Goal: Information Seeking & Learning: Learn about a topic

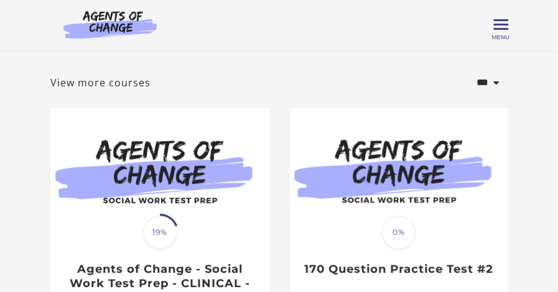
scroll to position [37, 0]
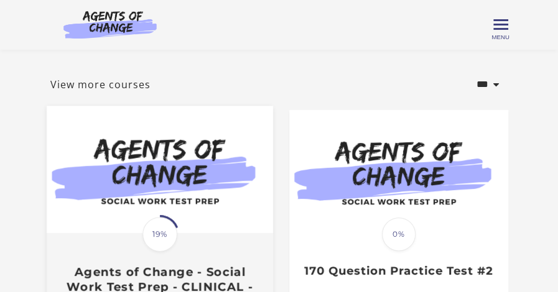
click at [160, 236] on span "19%" at bounding box center [159, 234] width 35 height 35
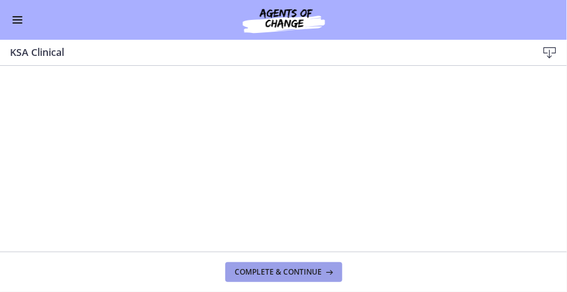
click at [284, 267] on button "Complete & continue" at bounding box center [283, 273] width 117 height 20
click at [320, 269] on span "Complete & continue" at bounding box center [278, 273] width 87 height 10
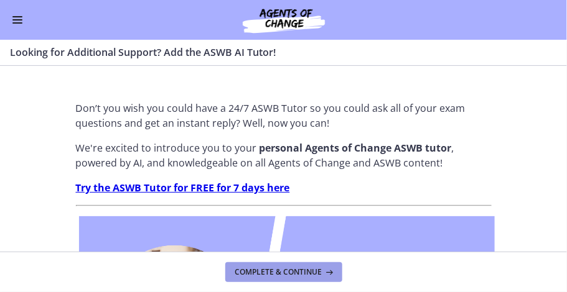
click at [320, 269] on span "Complete & continue" at bounding box center [278, 273] width 87 height 10
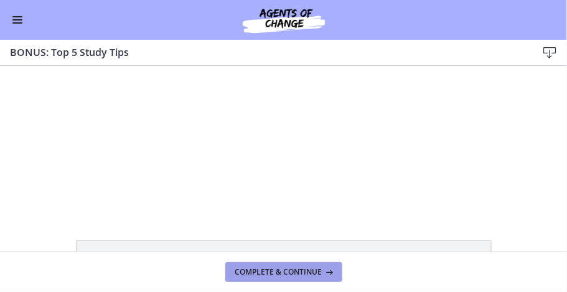
click at [319, 270] on span "Complete & continue" at bounding box center [278, 273] width 87 height 10
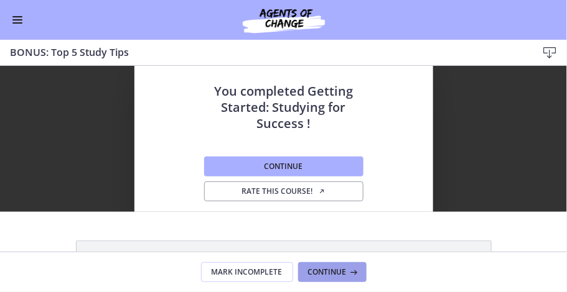
click at [319, 271] on span "Continue" at bounding box center [327, 273] width 39 height 10
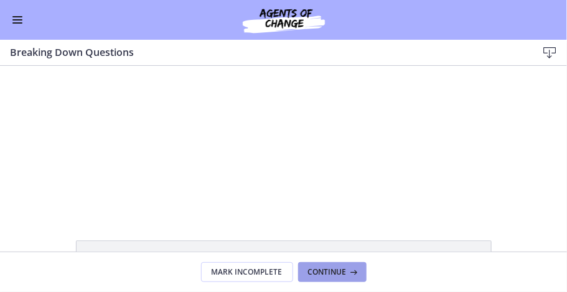
click at [319, 271] on span "Continue" at bounding box center [327, 273] width 39 height 10
click at [333, 276] on span "Continue" at bounding box center [327, 273] width 39 height 10
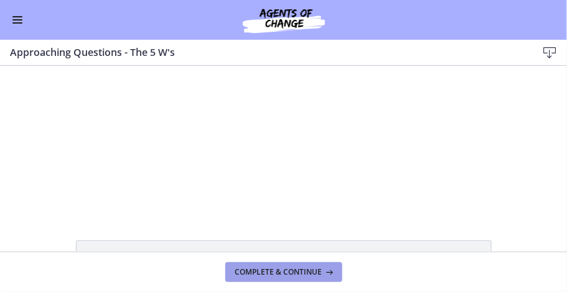
click at [327, 270] on icon at bounding box center [328, 273] width 12 height 10
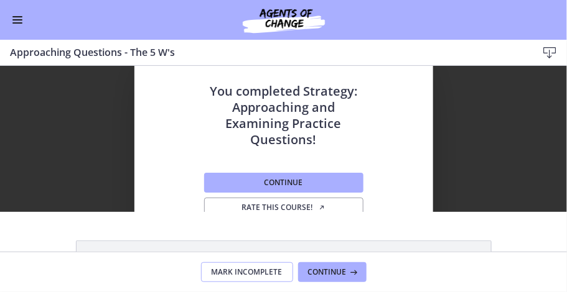
click at [267, 274] on span "Mark Incomplete" at bounding box center [247, 273] width 71 height 10
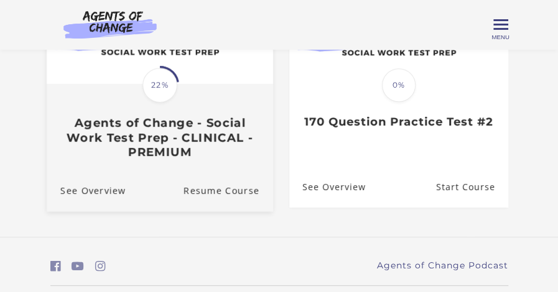
scroll to position [124, 0]
